Goal: Find specific page/section: Find specific page/section

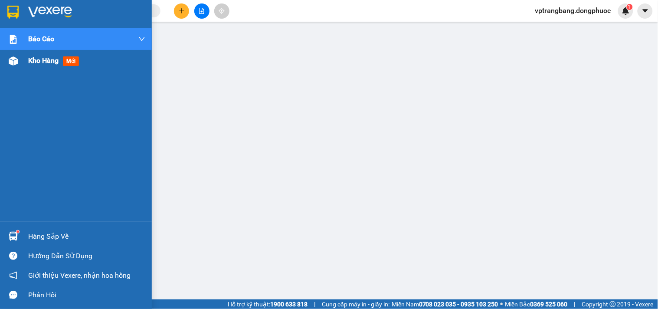
click at [18, 61] on div at bounding box center [13, 60] width 15 height 15
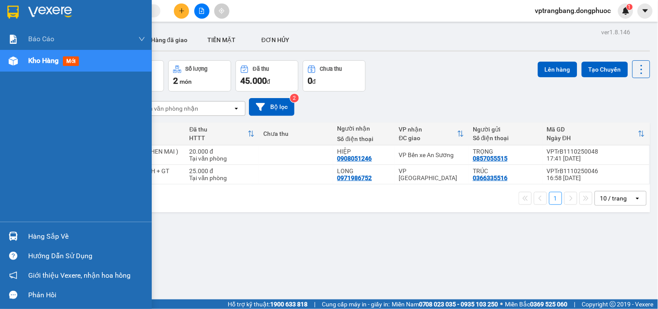
click at [33, 238] on div "Hàng sắp về" at bounding box center [86, 236] width 117 height 13
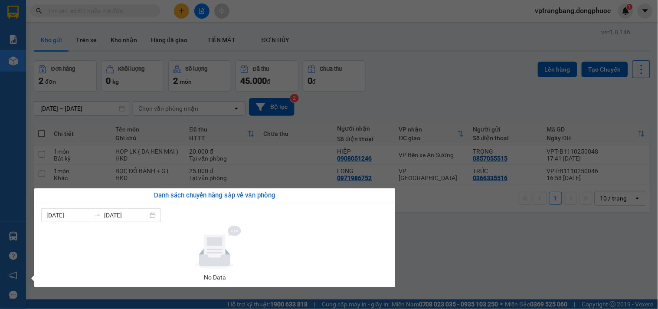
click at [441, 83] on section "Kết quả tìm kiếm ( 0 ) Bộ lọc No Data vptrangbang.dongphuoc 1 Báo cáo Mẫu 1: Bá…" at bounding box center [329, 154] width 658 height 309
